Goal: Find specific page/section

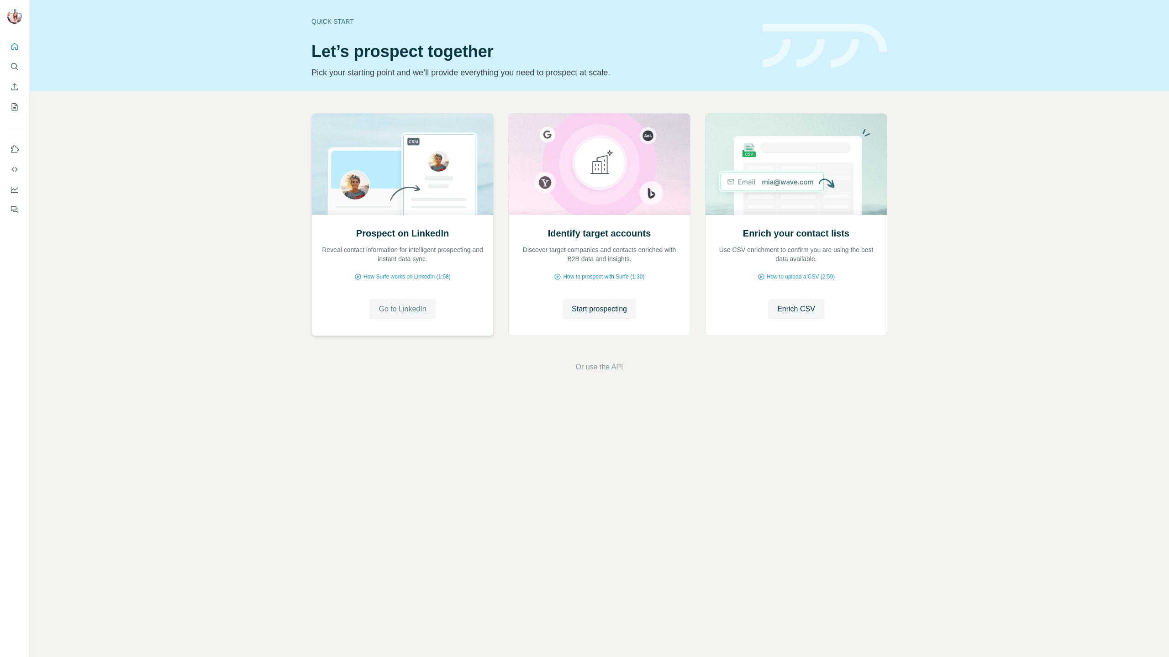
click at [411, 311] on span "Go to LinkedIn" at bounding box center [401, 309] width 47 height 11
click at [11, 40] on button "Quick start" at bounding box center [14, 46] width 15 height 16
click at [19, 46] on button "Quick start" at bounding box center [14, 46] width 15 height 16
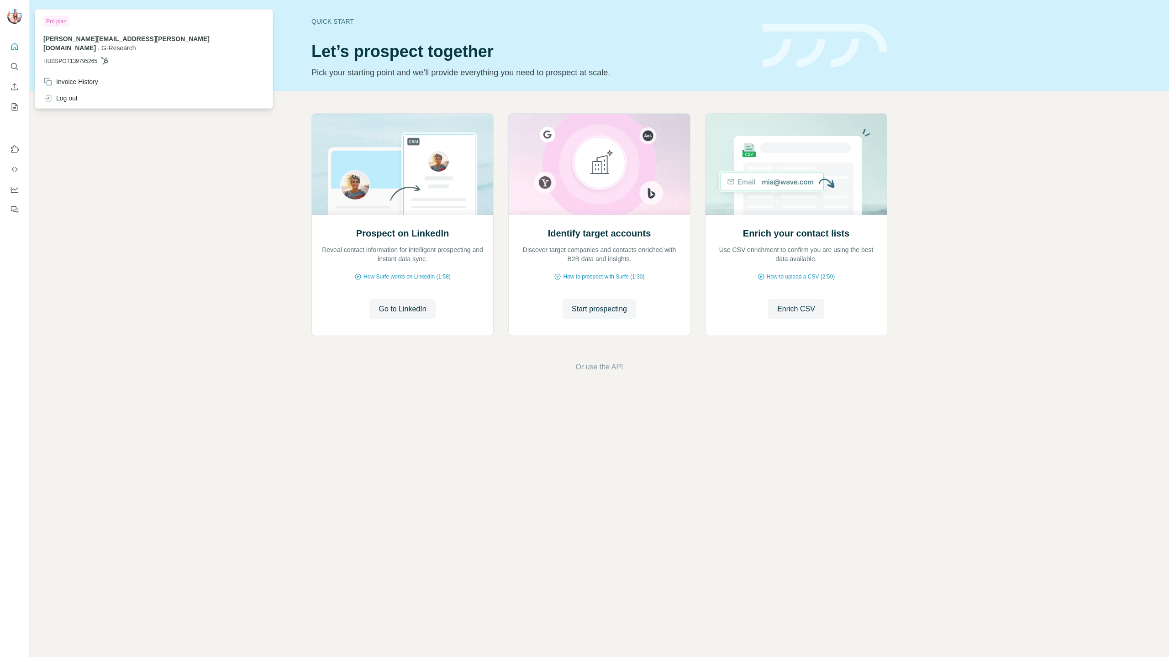
click at [19, 15] on img at bounding box center [14, 16] width 15 height 15
click at [16, 45] on icon "Quick start" at bounding box center [14, 46] width 9 height 9
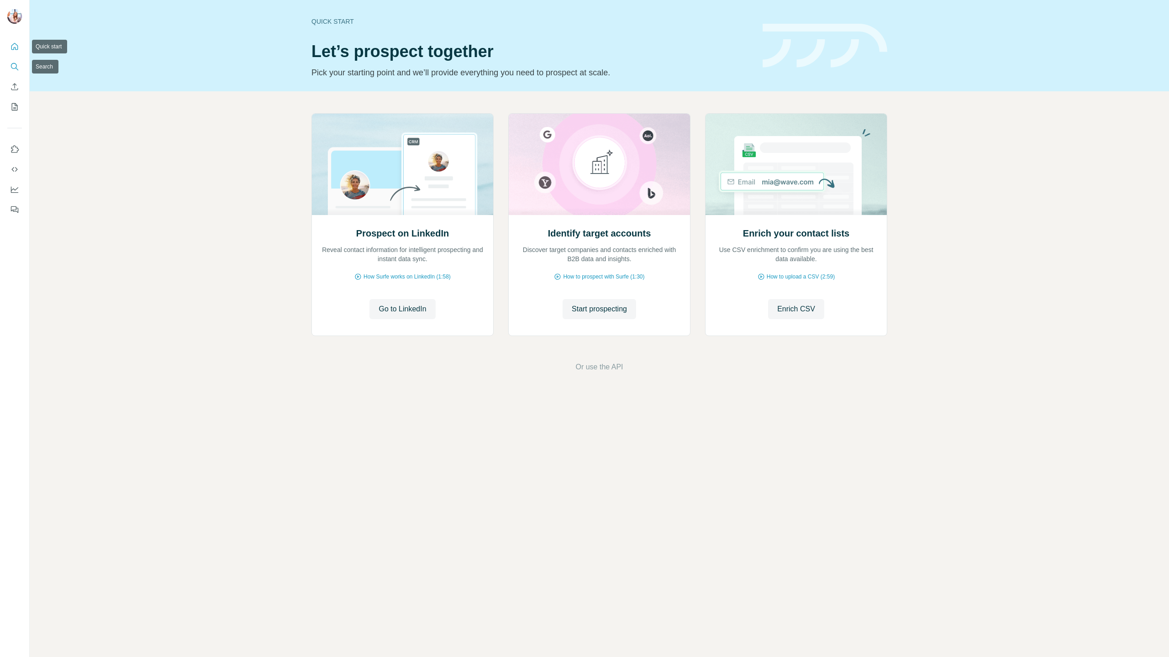
click at [11, 66] on icon "Search" at bounding box center [14, 66] width 6 height 6
